Goal: Find specific page/section: Find specific page/section

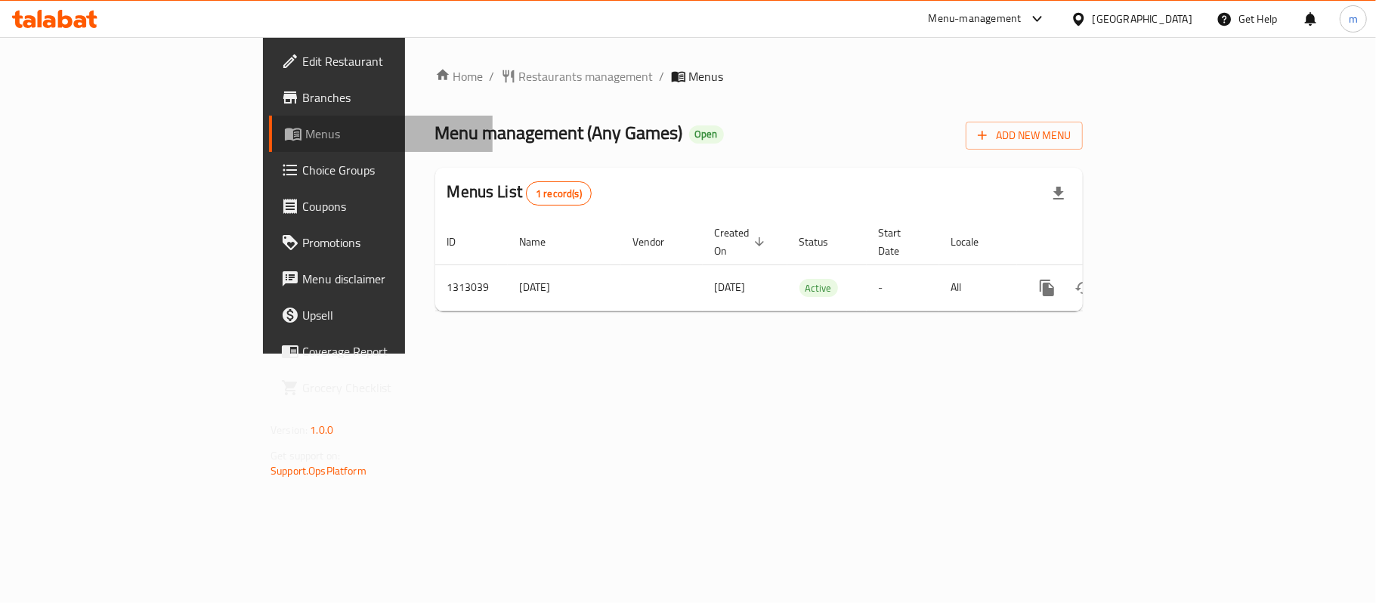
click at [305, 125] on span "Menus" at bounding box center [392, 134] width 175 height 18
click at [302, 271] on span "Menu disclaimer" at bounding box center [391, 279] width 178 height 18
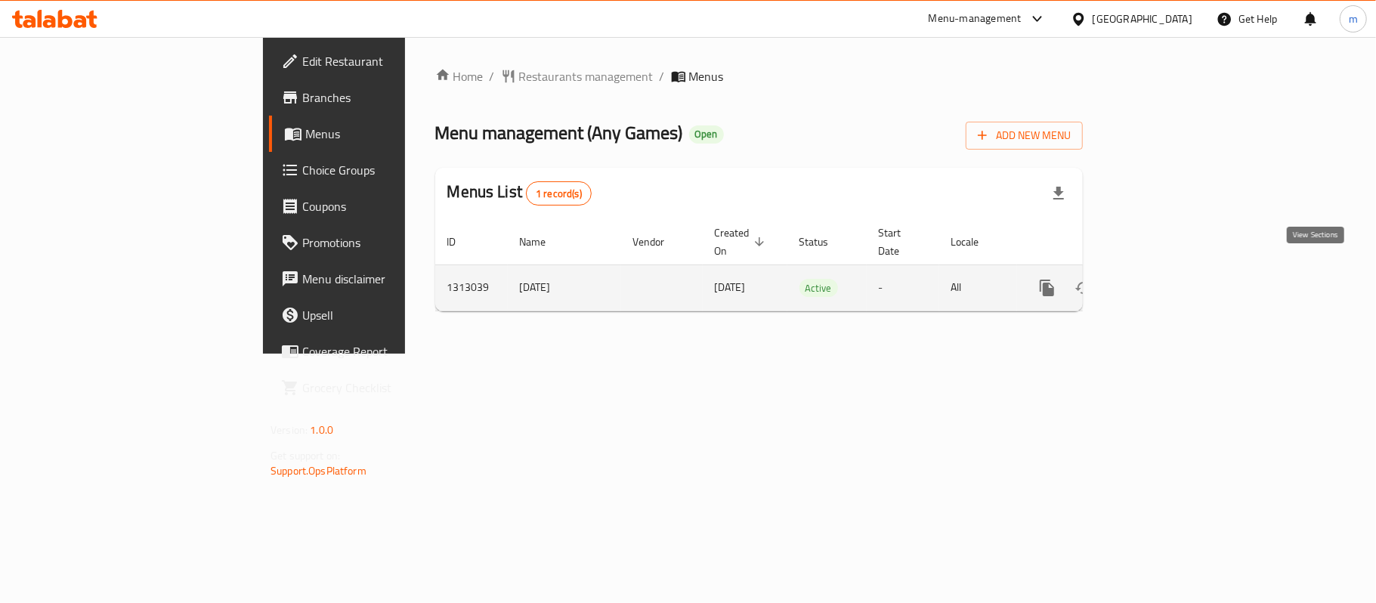
click at [1165, 279] on icon "enhanced table" at bounding box center [1156, 288] width 18 height 18
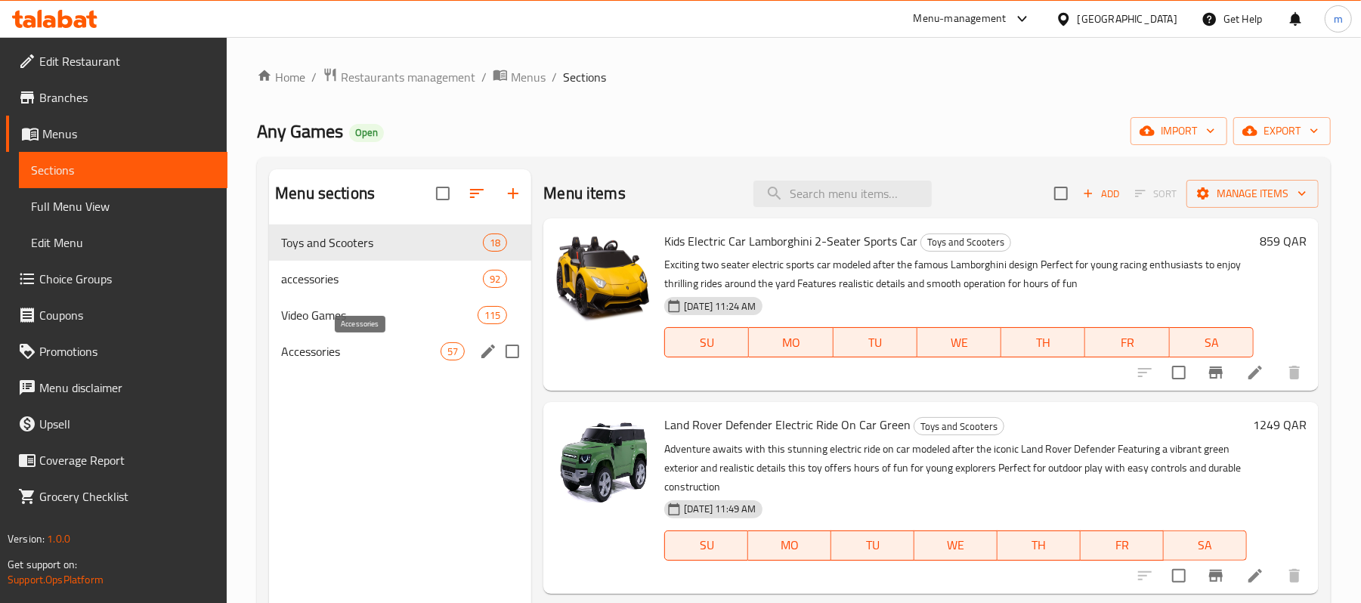
click at [311, 352] on span "Accessories" at bounding box center [360, 351] width 159 height 18
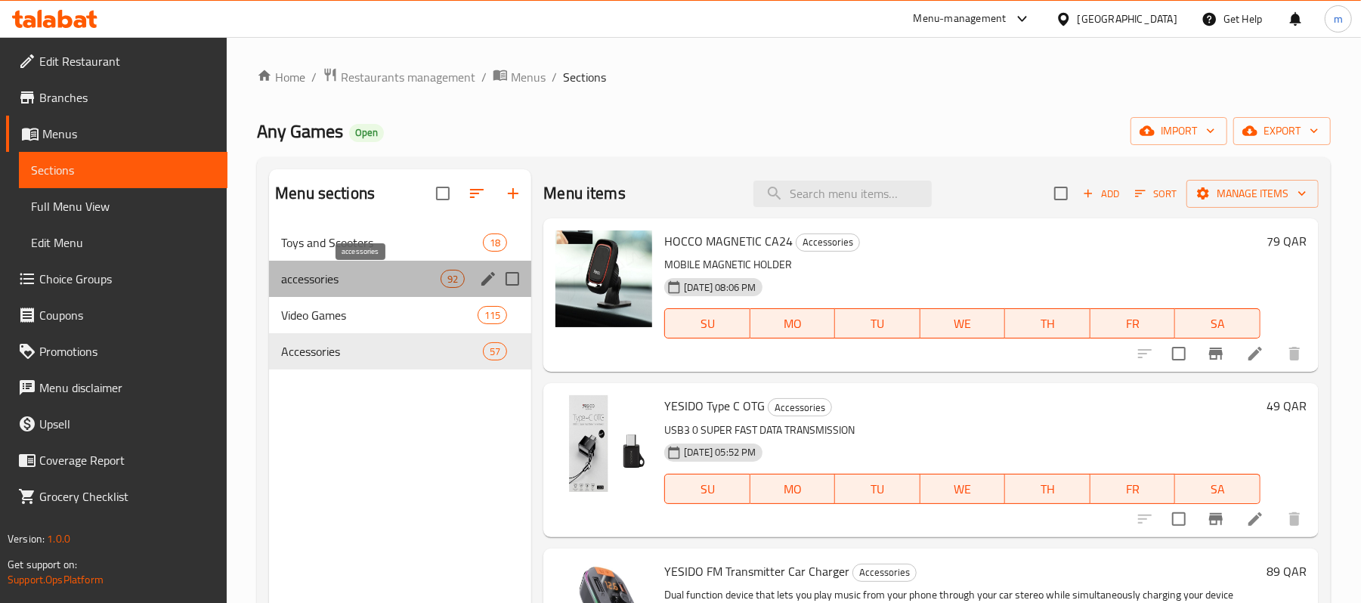
click at [289, 273] on span "accessories" at bounding box center [360, 279] width 159 height 18
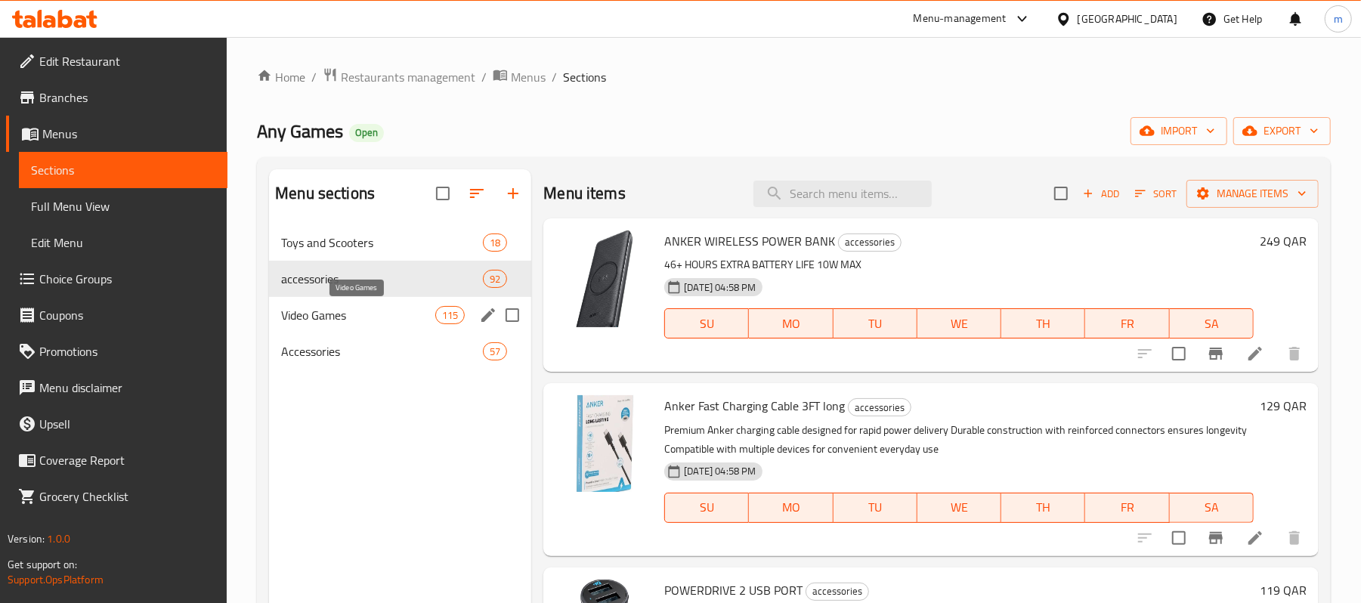
click at [306, 313] on span "Video Games" at bounding box center [358, 315] width 154 height 18
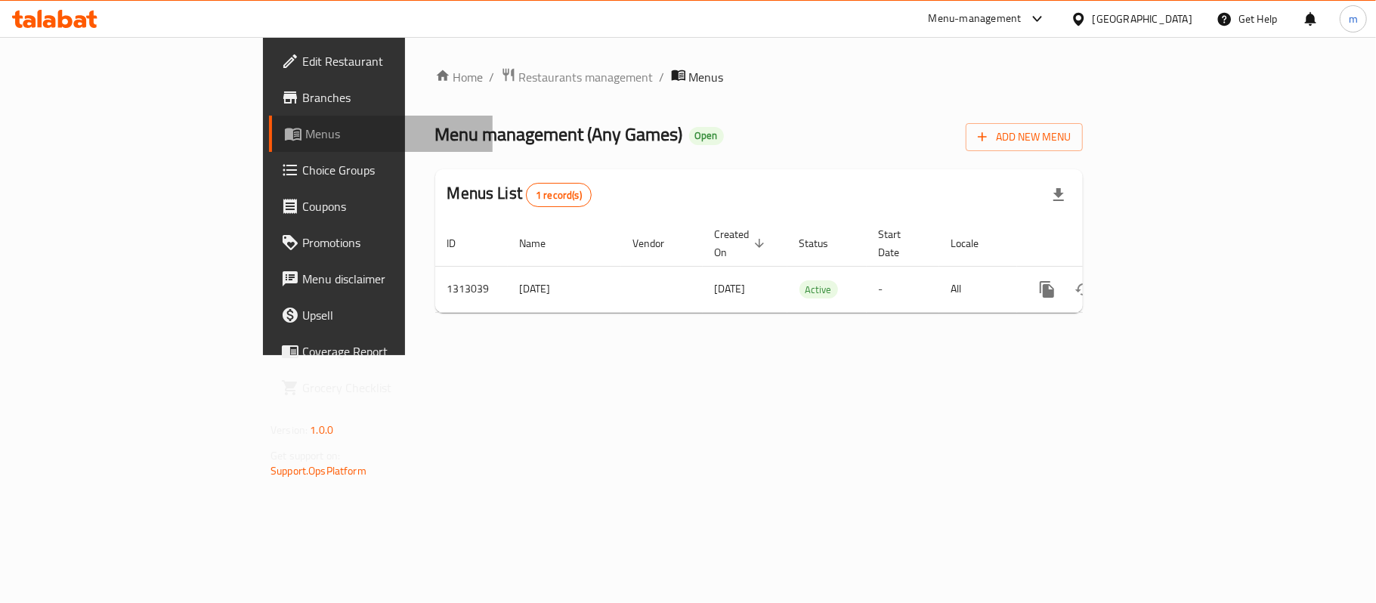
click at [305, 133] on span "Menus" at bounding box center [392, 134] width 175 height 18
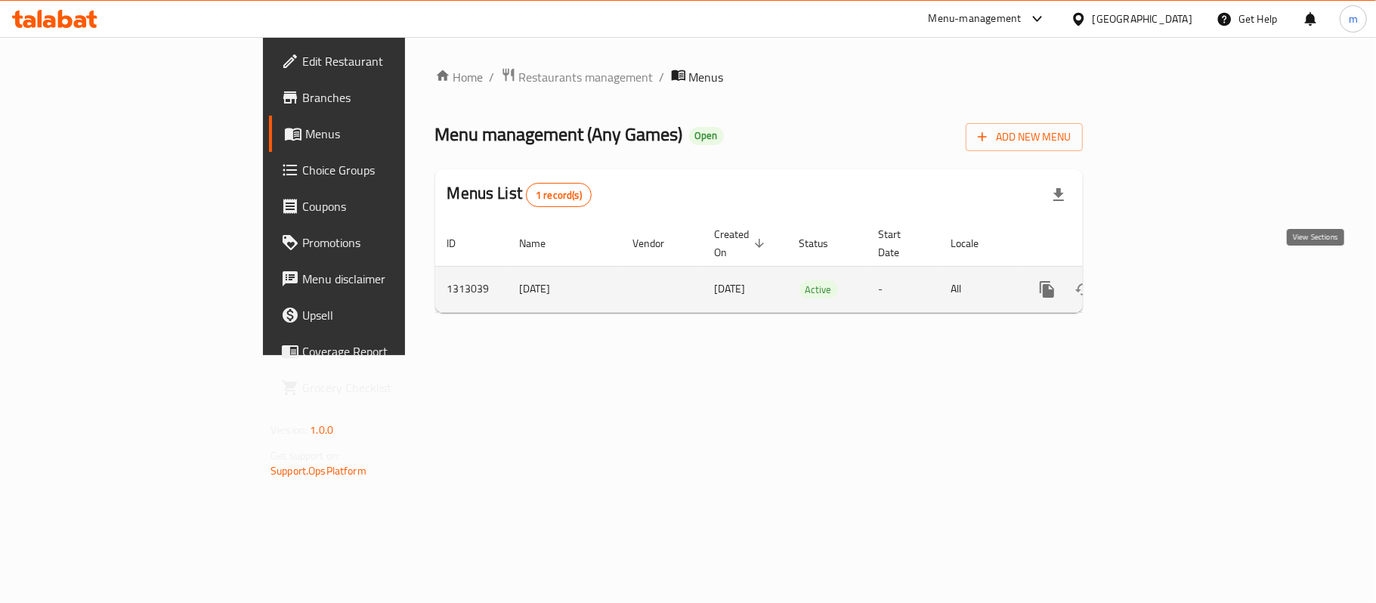
click at [1165, 280] on icon "enhanced table" at bounding box center [1156, 289] width 18 height 18
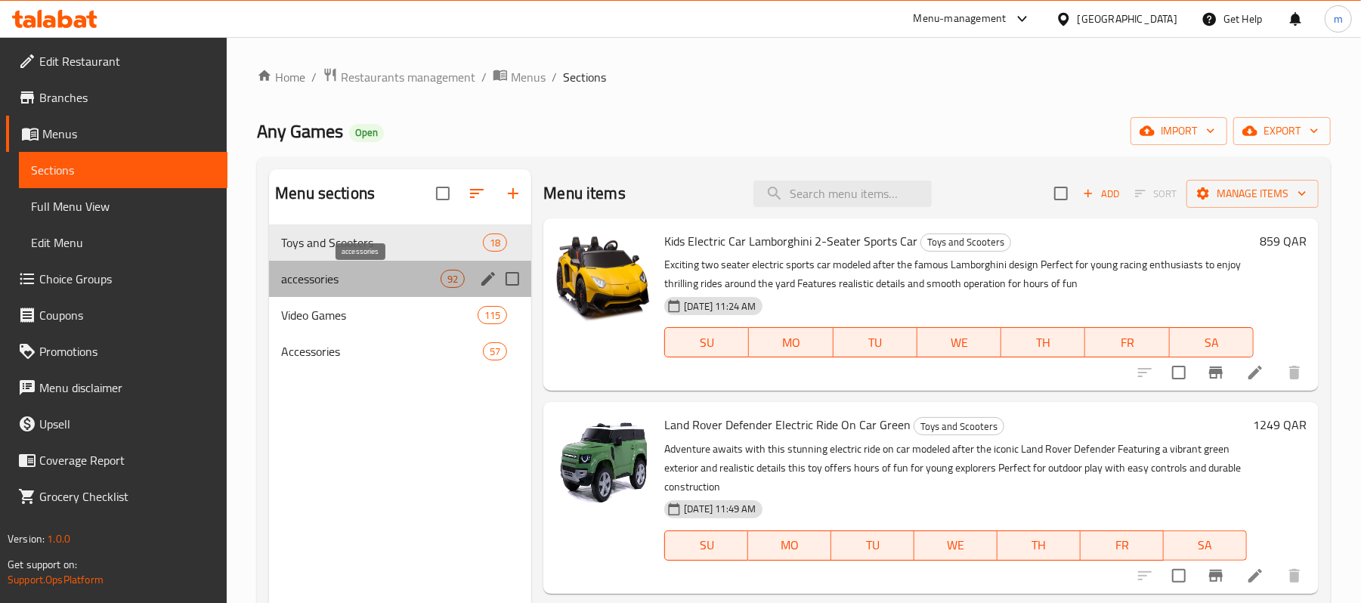
click at [292, 280] on span "accessories" at bounding box center [360, 279] width 159 height 18
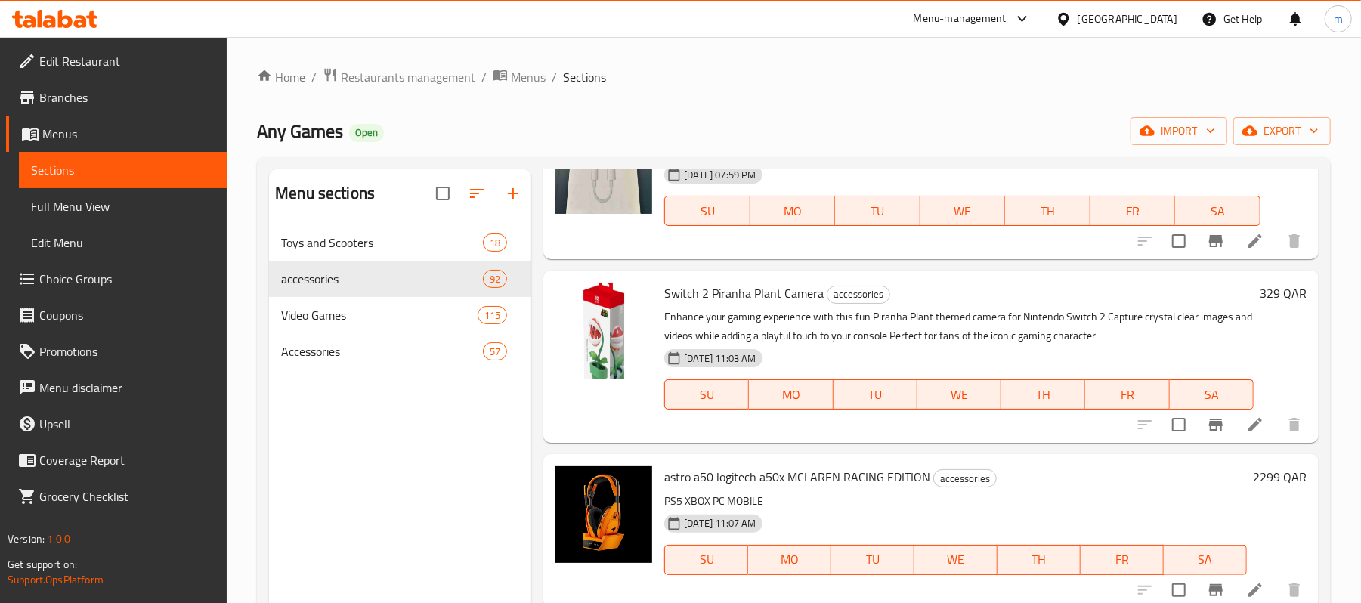
click at [82, 85] on link "Branches" at bounding box center [116, 97] width 221 height 36
